Goal: Navigation & Orientation: Understand site structure

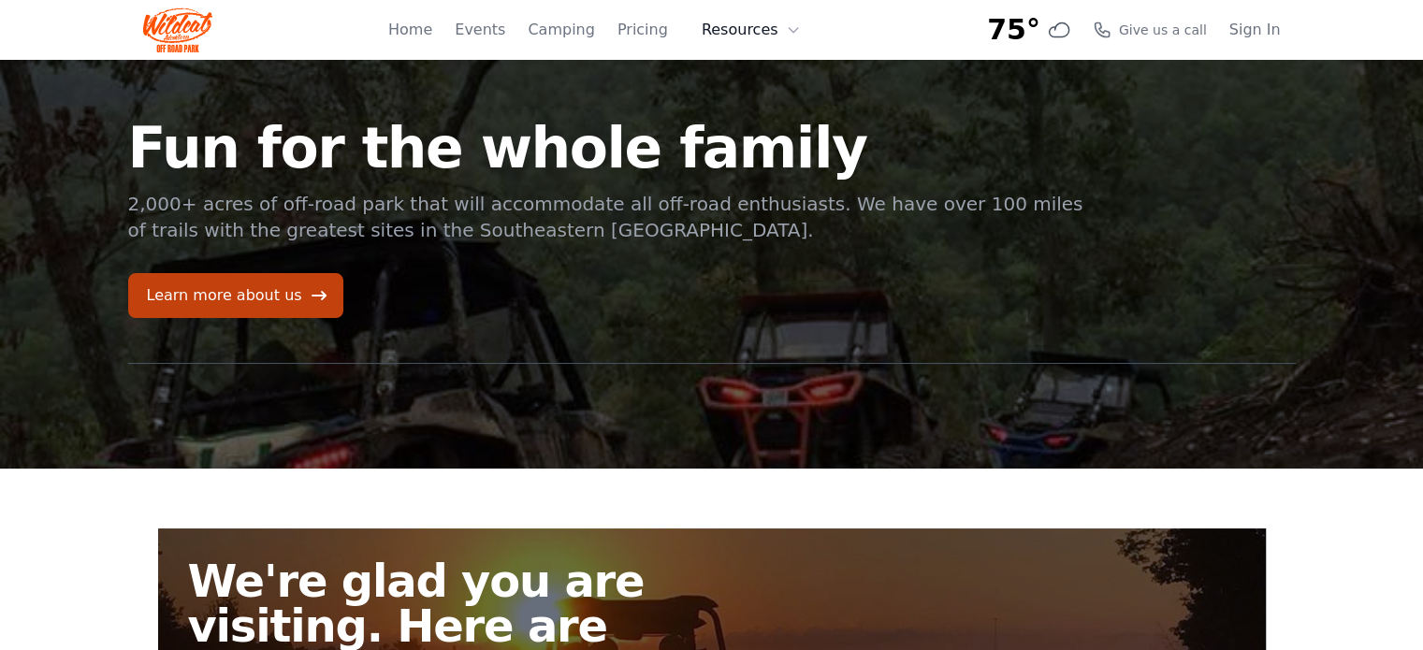
click at [735, 34] on button "Resources" at bounding box center [751, 29] width 122 height 37
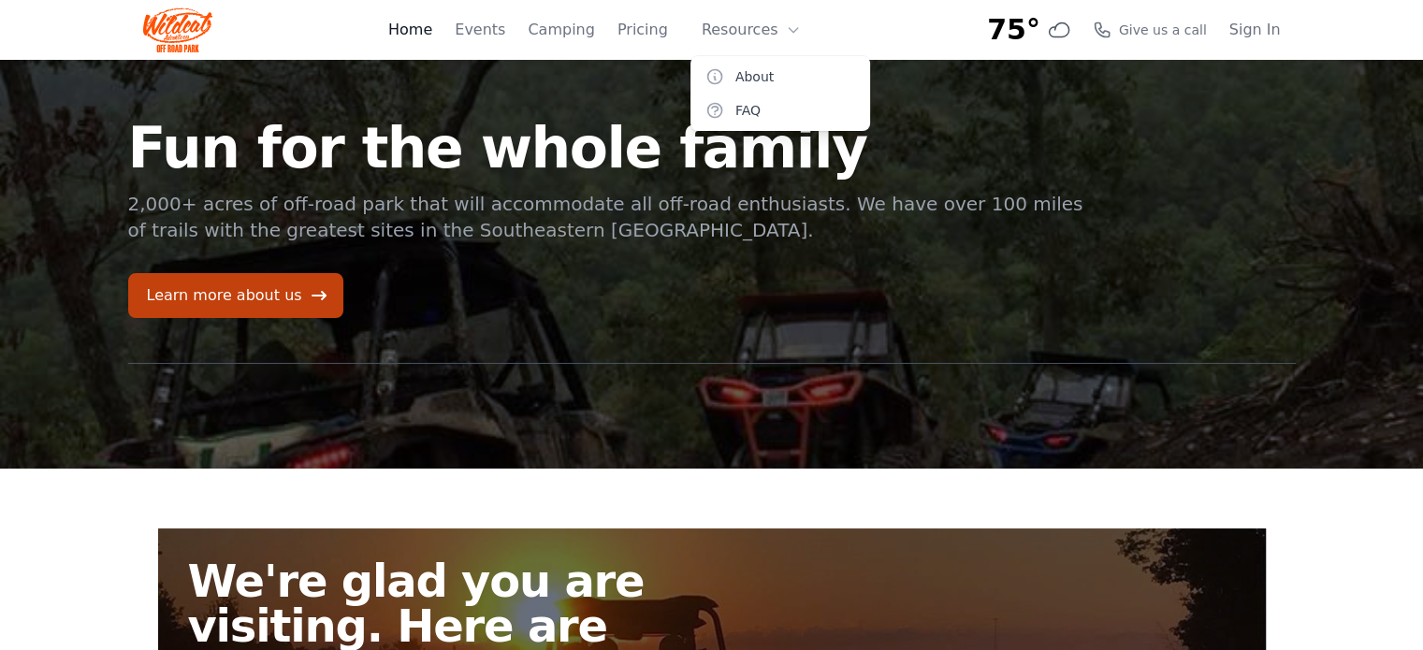
click at [432, 29] on link "Home" at bounding box center [410, 30] width 44 height 22
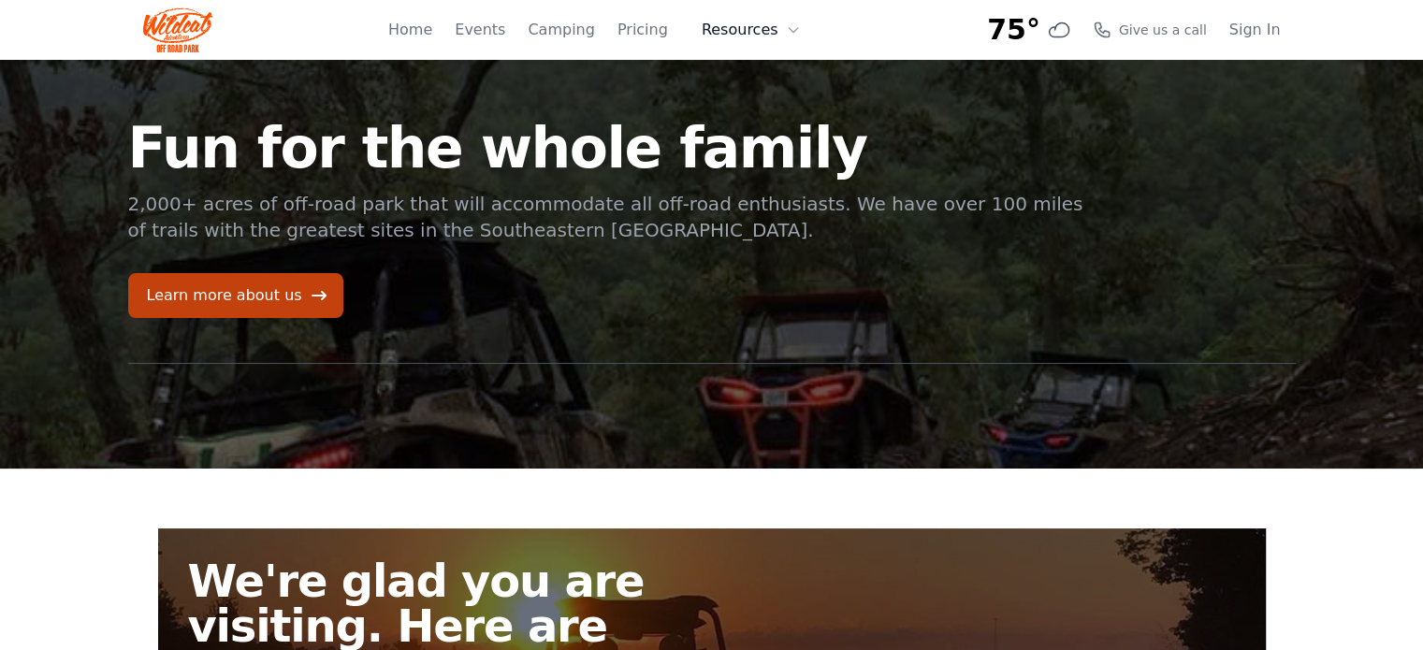
click at [759, 36] on button "Resources" at bounding box center [751, 29] width 122 height 37
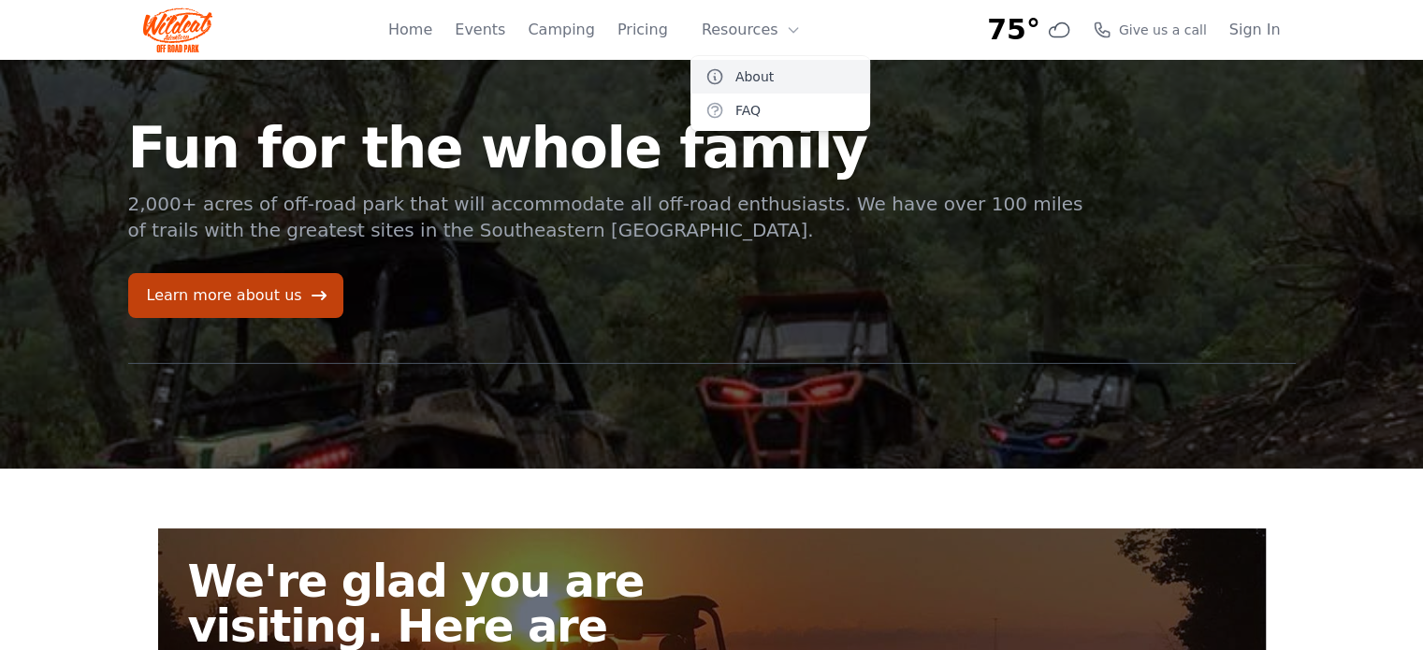
click at [767, 77] on link "About" at bounding box center [780, 77] width 180 height 34
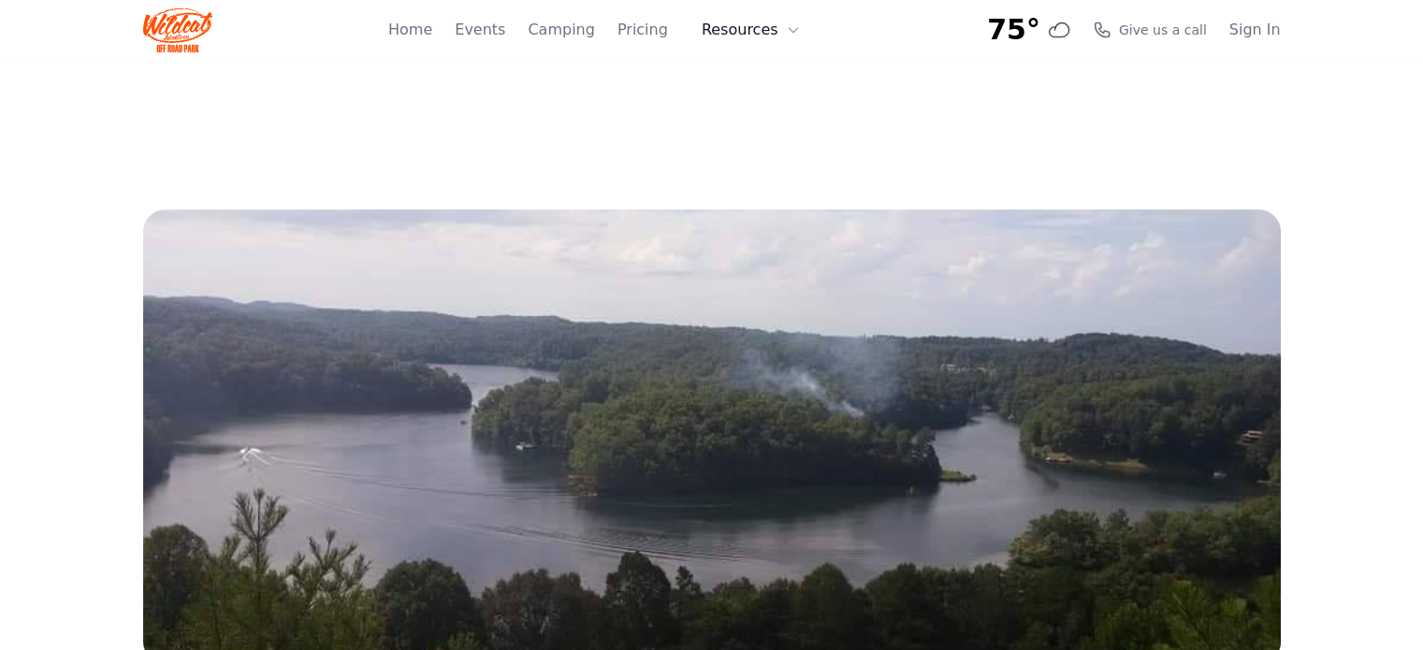
click at [736, 28] on button "Resources" at bounding box center [751, 29] width 122 height 37
click at [758, 104] on link "FAQ" at bounding box center [780, 111] width 180 height 34
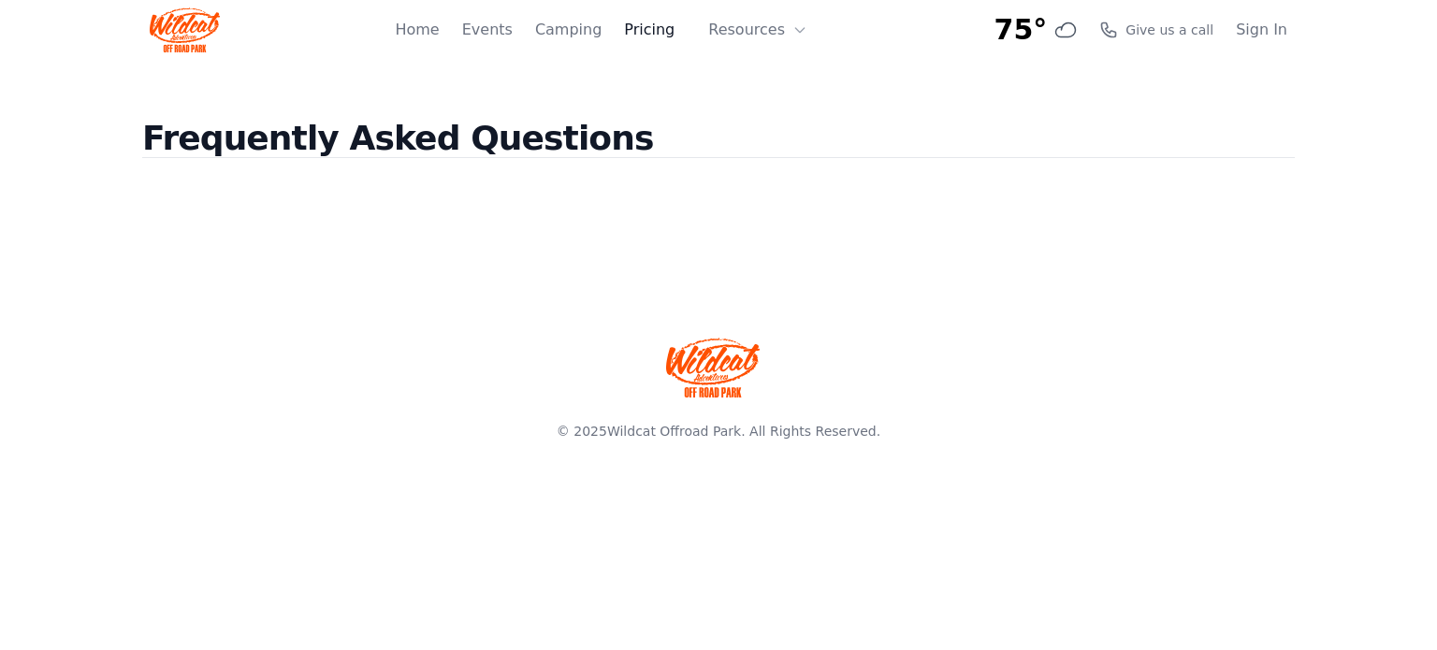
click at [649, 31] on link "Pricing" at bounding box center [649, 30] width 51 height 22
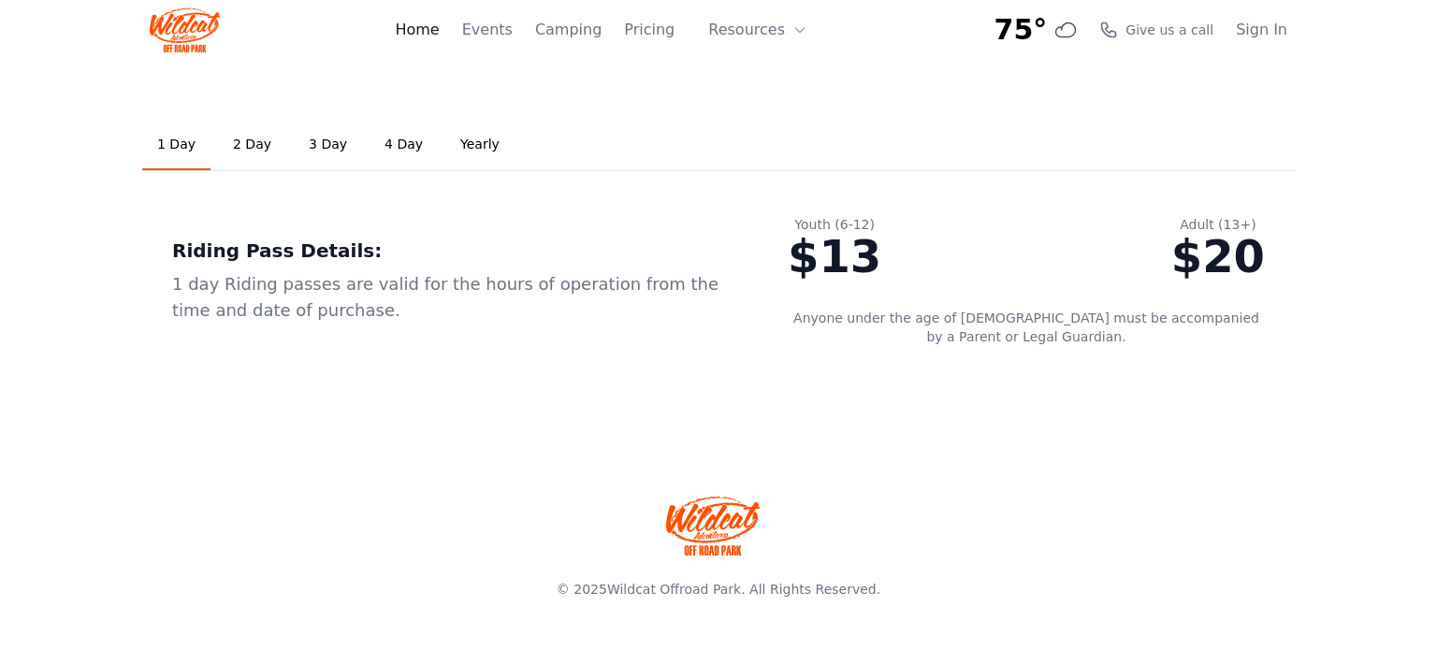
click at [439, 30] on link "Home" at bounding box center [417, 30] width 44 height 22
